Goal: Information Seeking & Learning: Learn about a topic

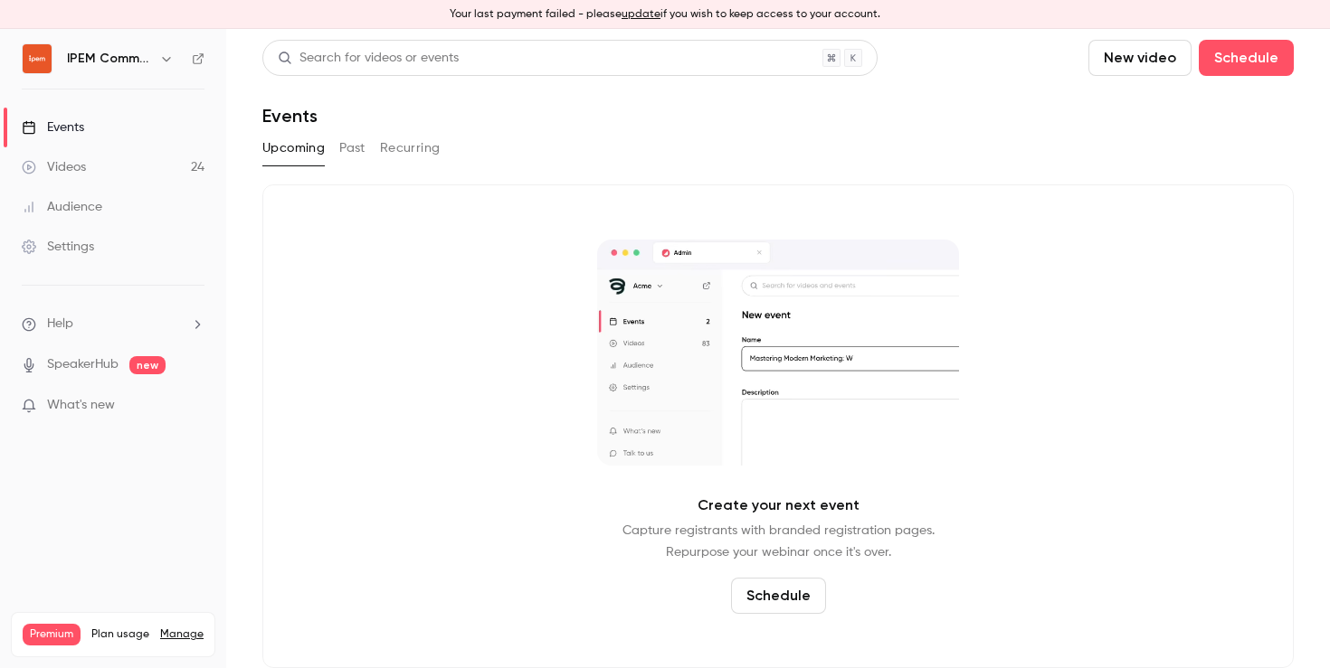
click at [355, 152] on button "Past" at bounding box center [352, 148] width 26 height 29
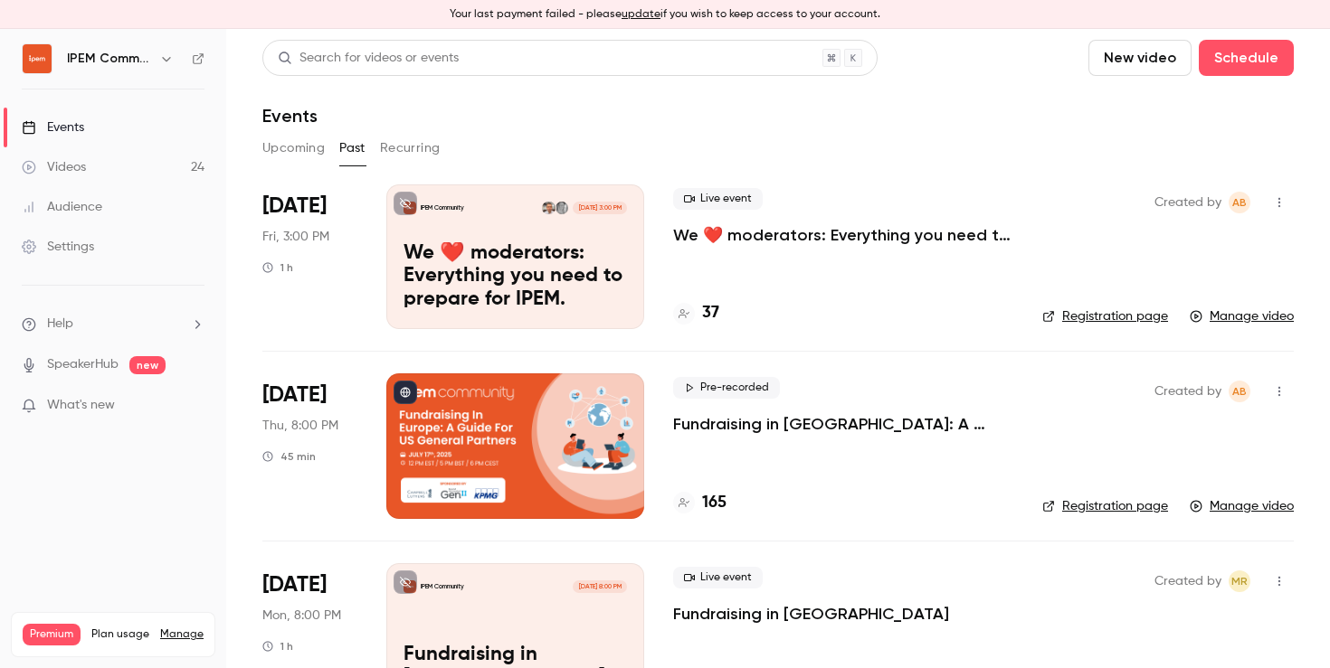
click at [508, 275] on p "We ❤️ moderators: Everything you need to prepare for IPEM." at bounding box center [514, 277] width 223 height 70
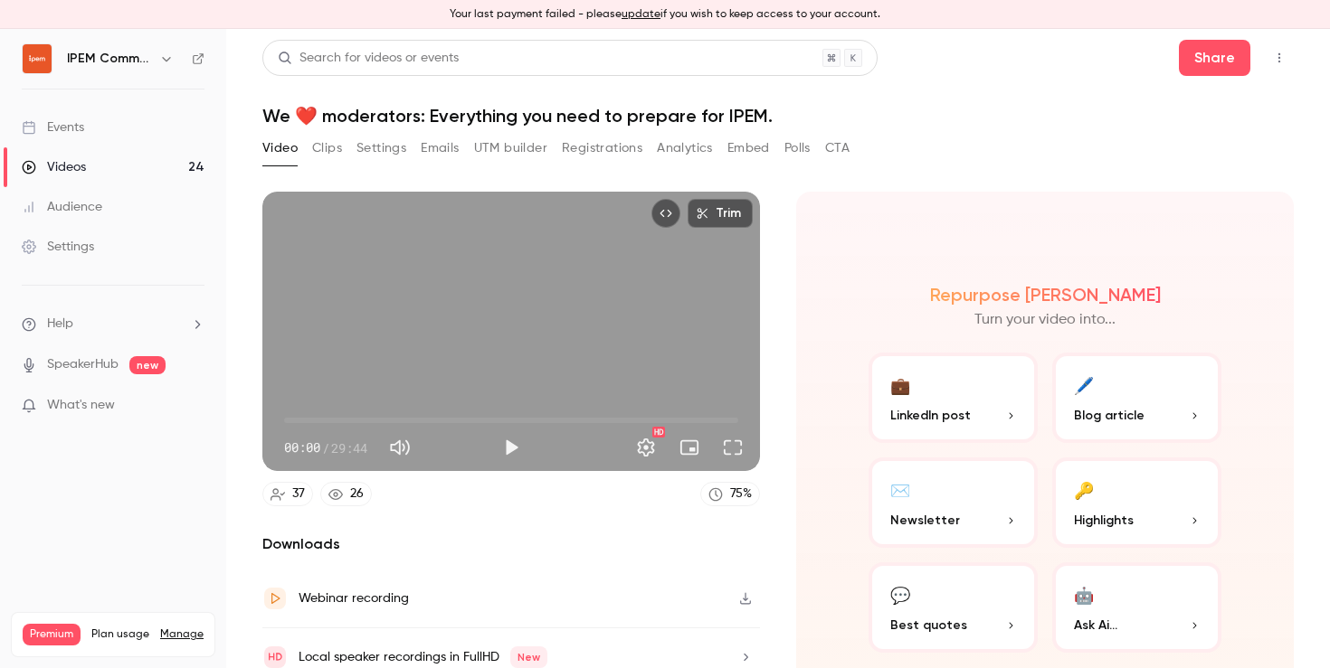
click at [677, 148] on button "Analytics" at bounding box center [685, 148] width 56 height 29
